Goal: Check status: Check status

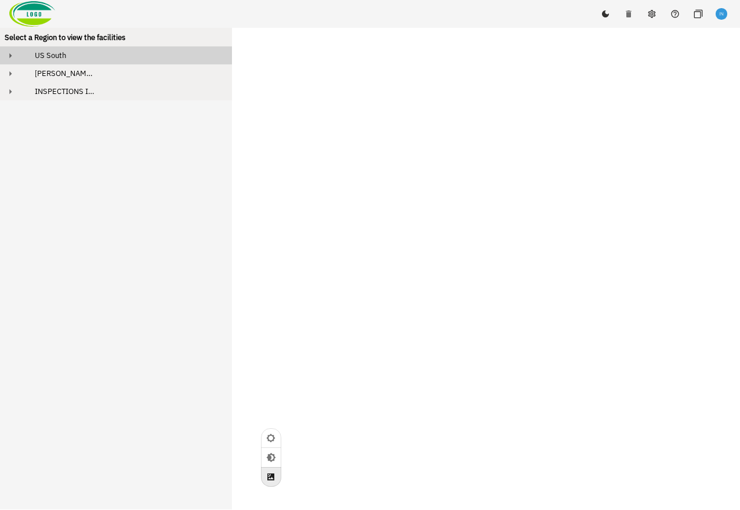
click at [109, 55] on div "US South" at bounding box center [127, 55] width 202 height 10
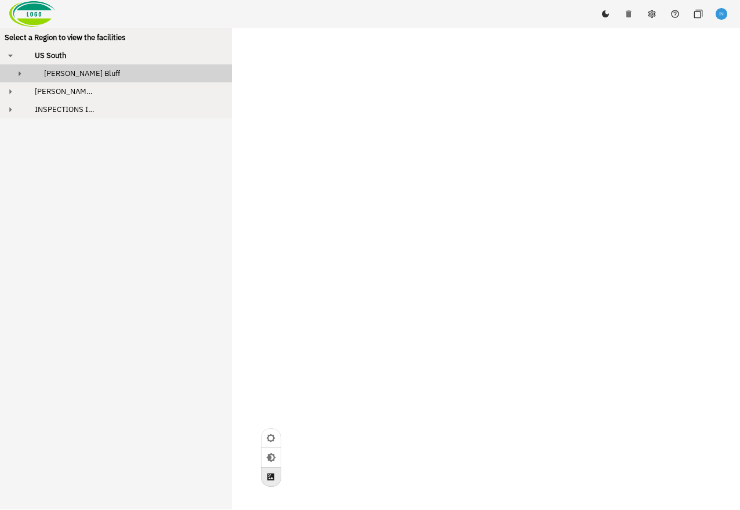
click at [106, 78] on div "[PERSON_NAME] Bluff" at bounding box center [126, 73] width 183 height 10
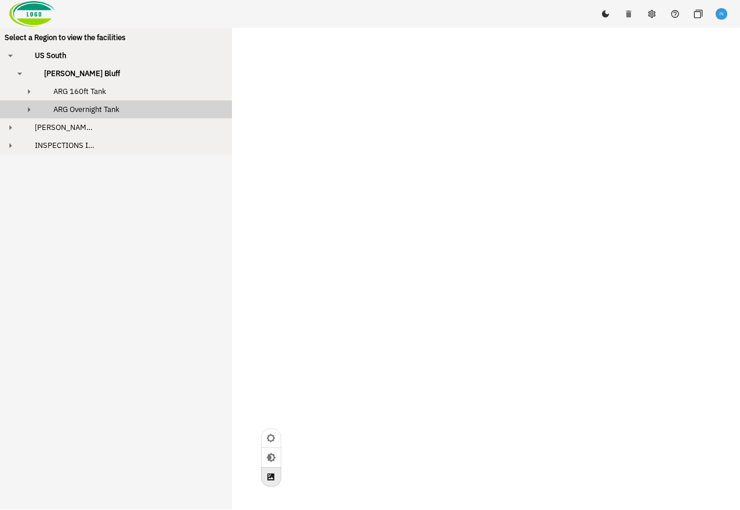
click at [115, 108] on span "ARG Overnight Tank" at bounding box center [86, 109] width 66 height 10
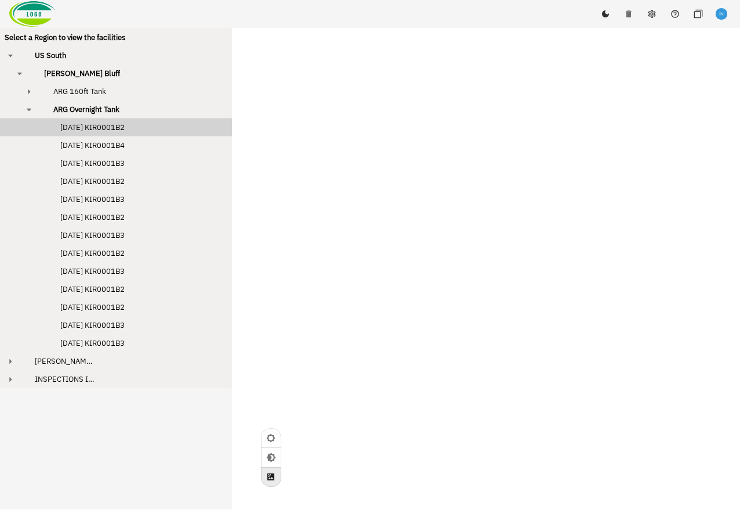
click at [112, 132] on span "[DATE] KIR0001B2" at bounding box center [81, 127] width 88 height 10
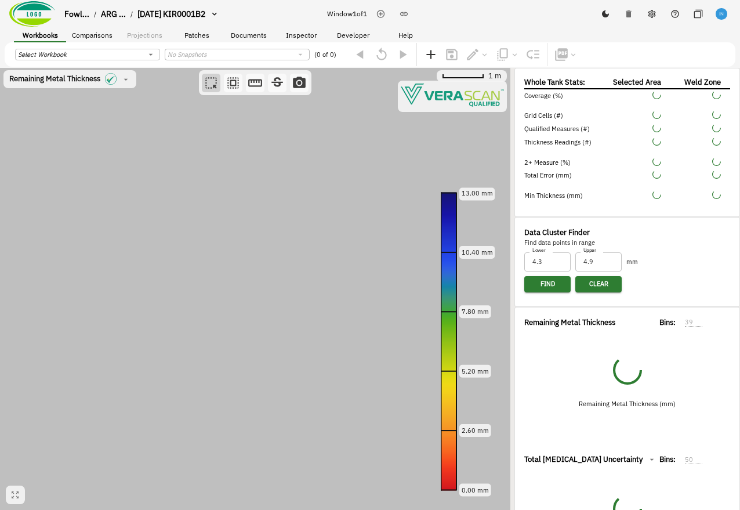
type input "93"
click at [516, 283] on icon "button" at bounding box center [513, 288] width 10 height 10
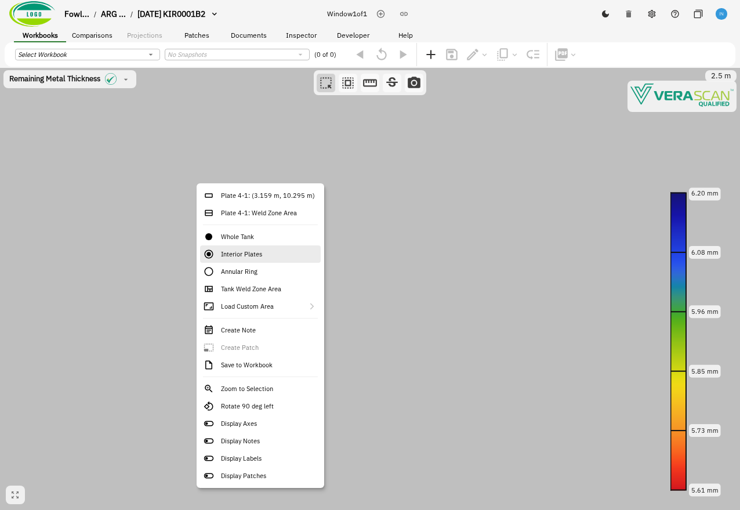
click at [282, 253] on div "Interior Plates" at bounding box center [260, 253] width 121 height 17
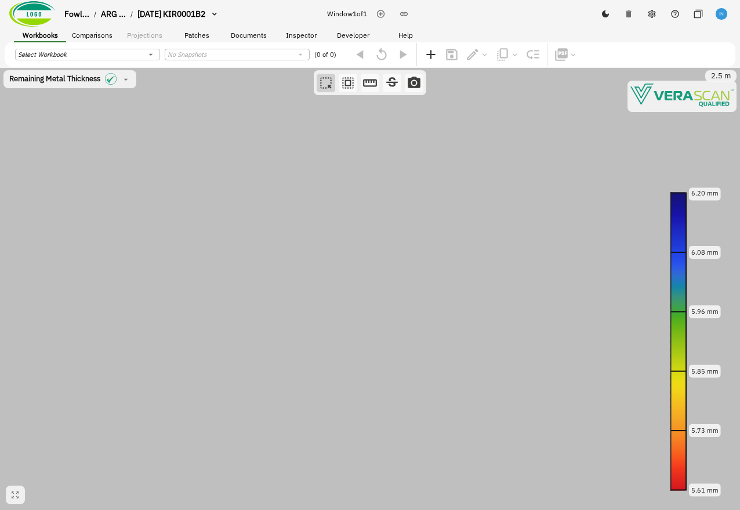
click at [183, 161] on canvas at bounding box center [370, 289] width 740 height 442
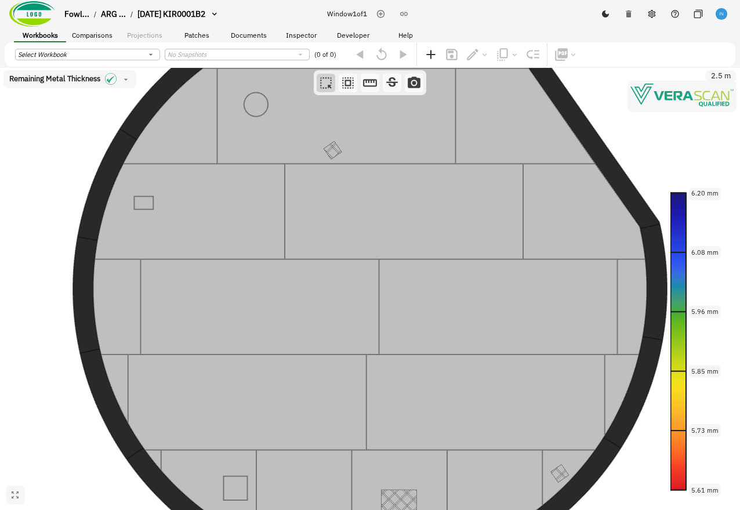
click at [262, 228] on canvas at bounding box center [370, 289] width 740 height 442
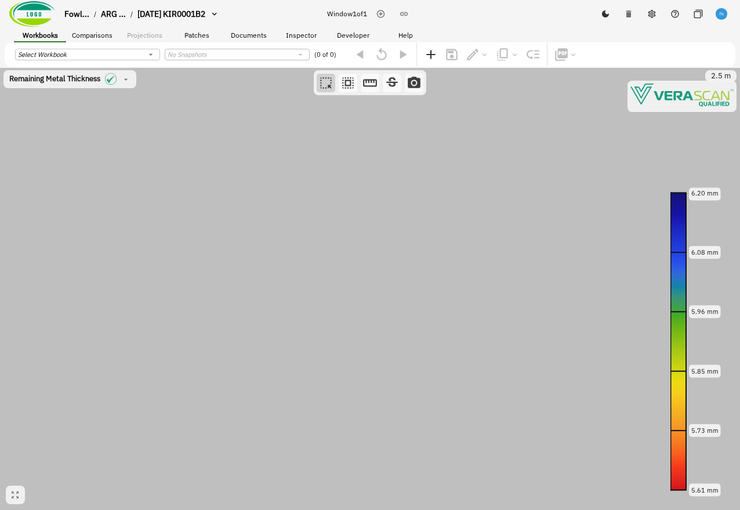
click at [134, 122] on canvas at bounding box center [370, 289] width 740 height 442
click at [216, 191] on canvas at bounding box center [370, 289] width 740 height 442
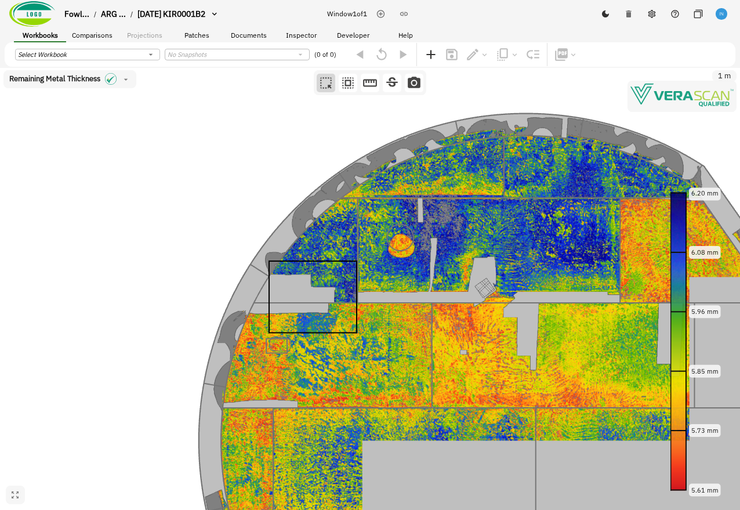
drag, startPoint x: 350, startPoint y: 345, endPoint x: 125, endPoint y: 215, distance: 260.6
click at [125, 215] on canvas at bounding box center [370, 289] width 740 height 442
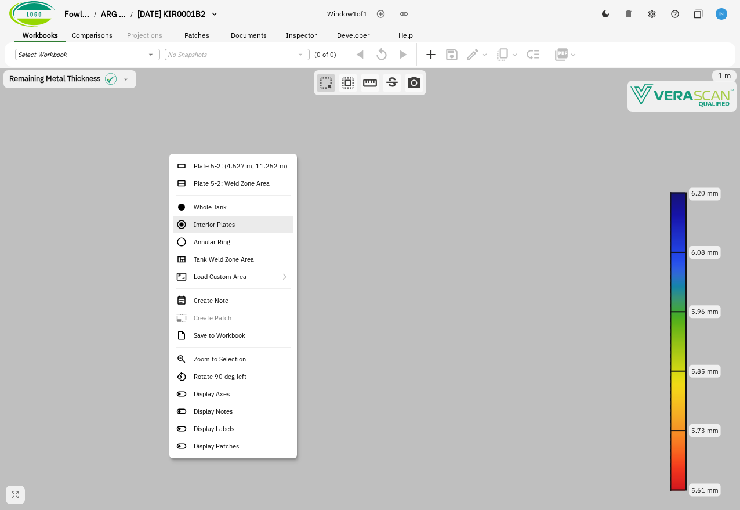
click at [252, 231] on div "Interior Plates" at bounding box center [233, 224] width 121 height 17
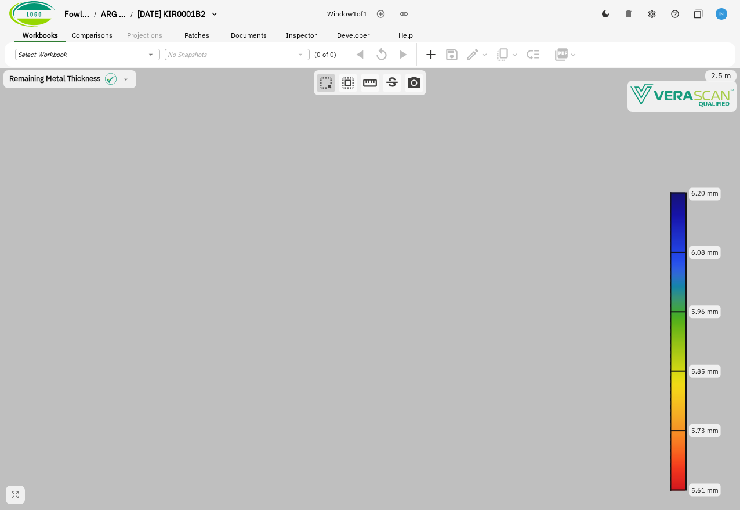
click at [100, 121] on canvas at bounding box center [370, 289] width 740 height 442
click at [281, 262] on canvas at bounding box center [370, 289] width 740 height 442
